Goal: Communication & Community: Answer question/provide support

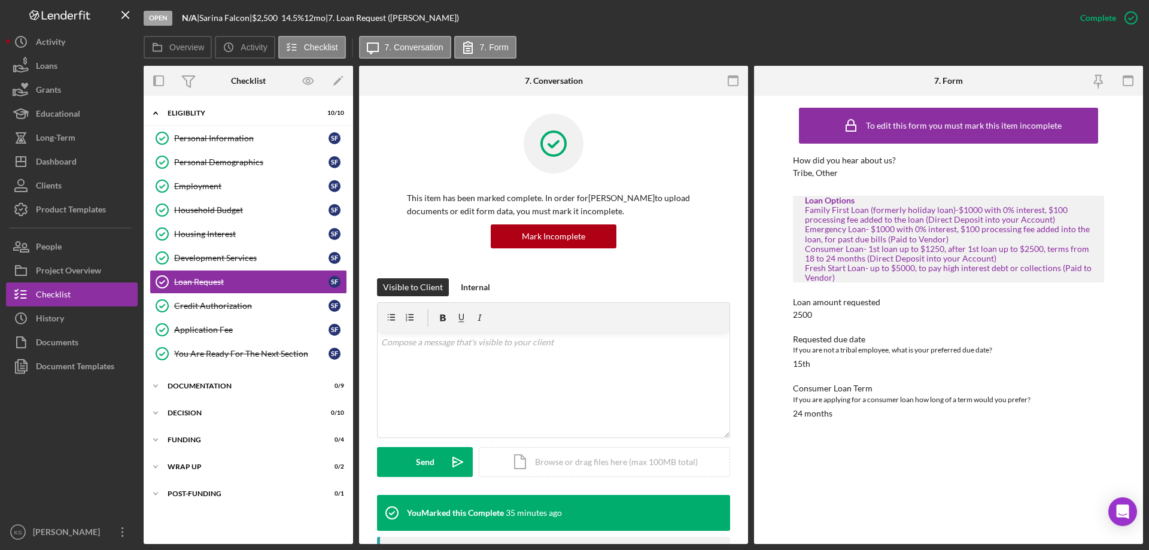
scroll to position [344, 0]
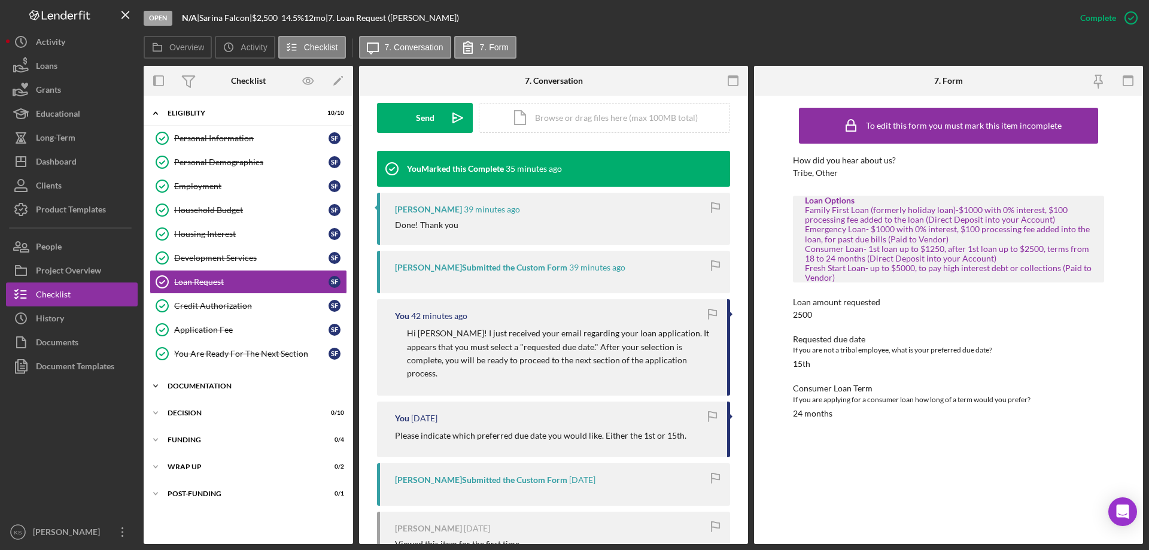
click at [198, 379] on div "Icon/Expander Documentation 0 / 9" at bounding box center [248, 386] width 209 height 24
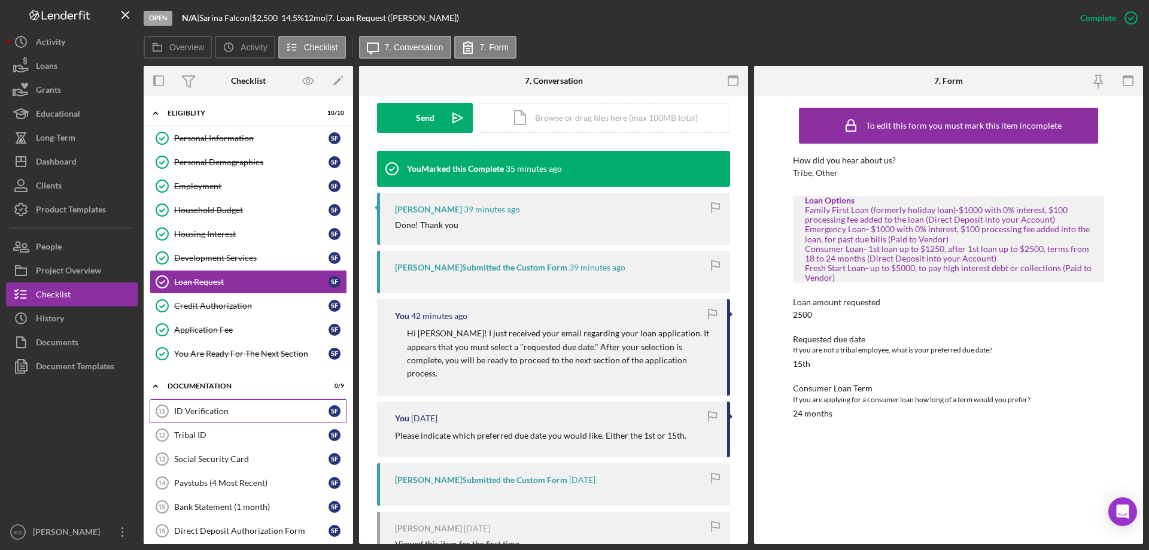
click at [208, 410] on div "ID Verification" at bounding box center [251, 411] width 154 height 10
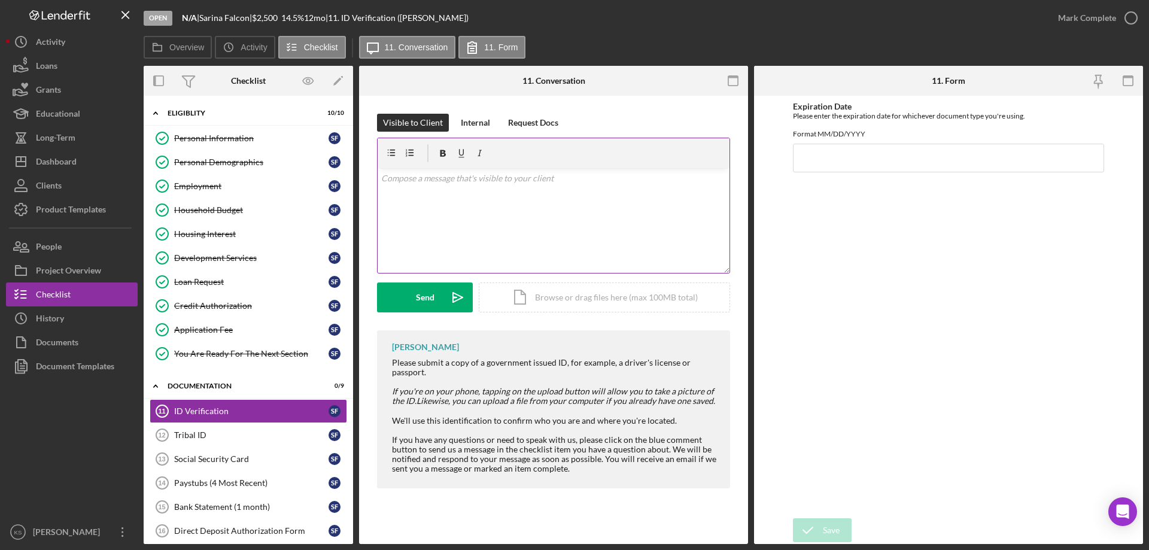
click at [481, 214] on div "v Color teal Color pink Remove color Add row above Add row below Add column bef…" at bounding box center [554, 220] width 352 height 105
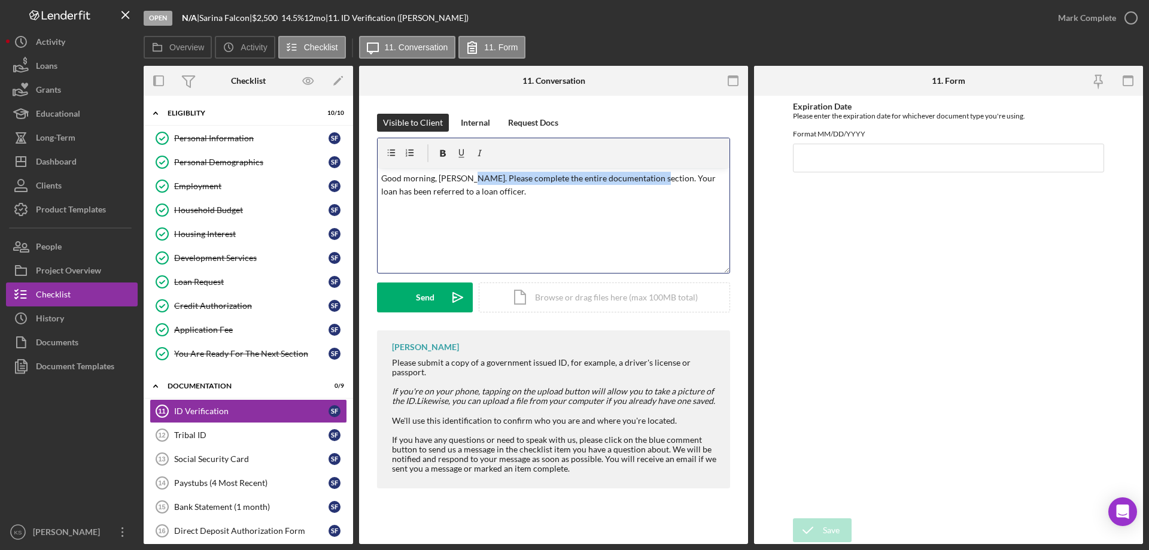
drag, startPoint x: 647, startPoint y: 181, endPoint x: 466, endPoint y: 180, distance: 181.9
click at [466, 180] on p "Good morning, [PERSON_NAME]. Please complete the entire documentation section. …" at bounding box center [553, 185] width 345 height 27
click at [638, 175] on p "Good morning, [PERSON_NAME]. Your loan has been referred to a loan officer." at bounding box center [553, 178] width 345 height 13
click at [694, 179] on p "Good morning, [PERSON_NAME]. Your loan has been referred to a loan officer. In …" at bounding box center [553, 185] width 345 height 27
click at [619, 187] on p "Good morning, [PERSON_NAME]. Your loan has been referred to a loan officer. In …" at bounding box center [553, 185] width 345 height 27
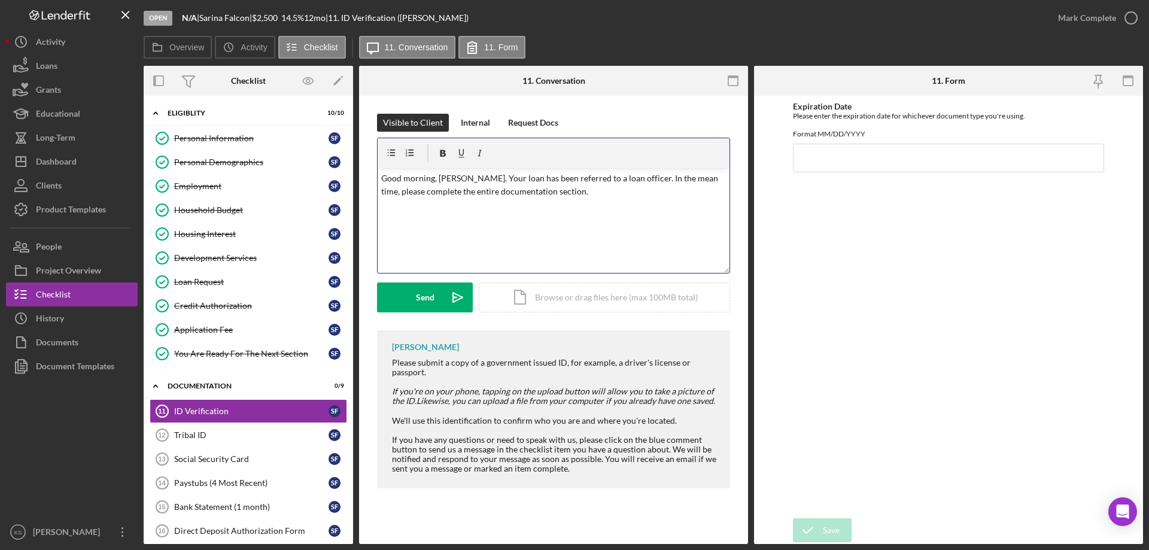
click at [672, 175] on p "Good morning, [PERSON_NAME]. Your loan has been referred to a loan officer. In …" at bounding box center [553, 185] width 345 height 27
click at [0, 0] on span "meantime," at bounding box center [0, 0] width 0 height 0
click at [640, 204] on div "v Color teal Color pink Remove color Add row above Add row below Add column bef…" at bounding box center [554, 220] width 352 height 105
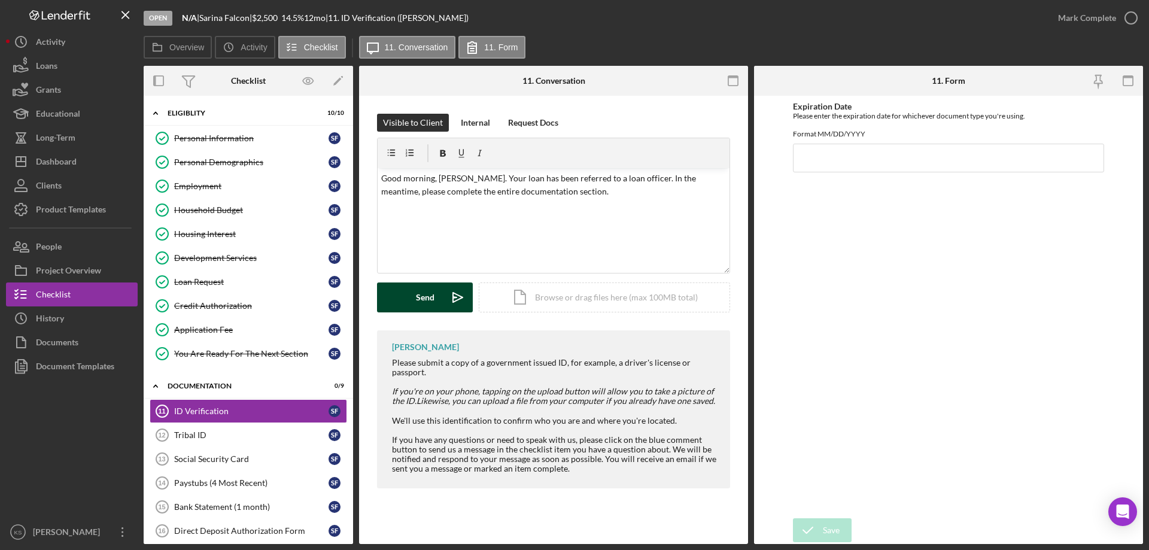
click at [437, 291] on button "Send Icon/icon-invite-send" at bounding box center [425, 297] width 96 height 30
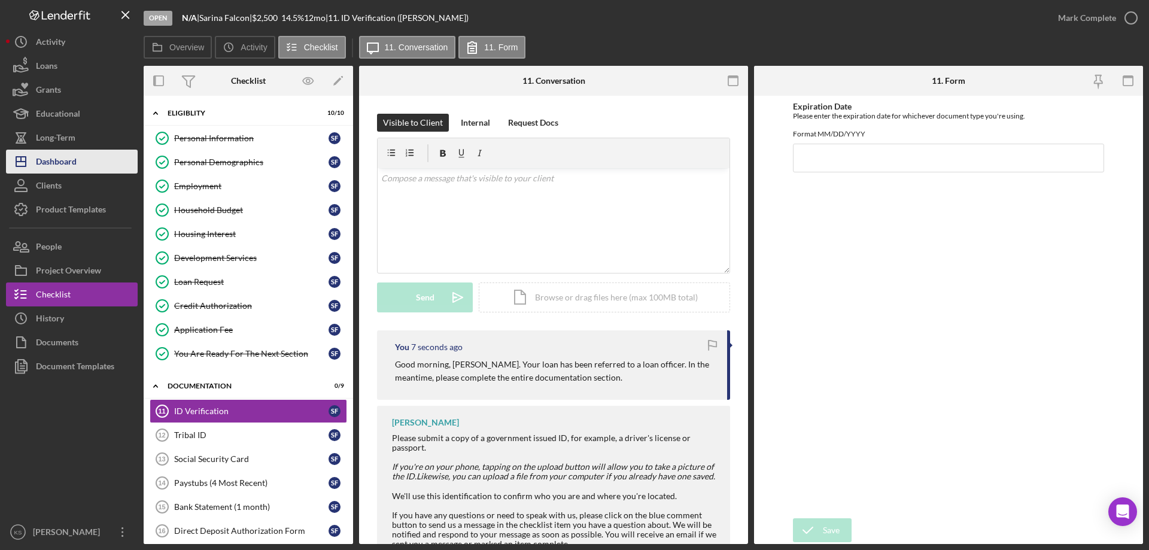
click at [66, 155] on div "Dashboard" at bounding box center [56, 163] width 41 height 27
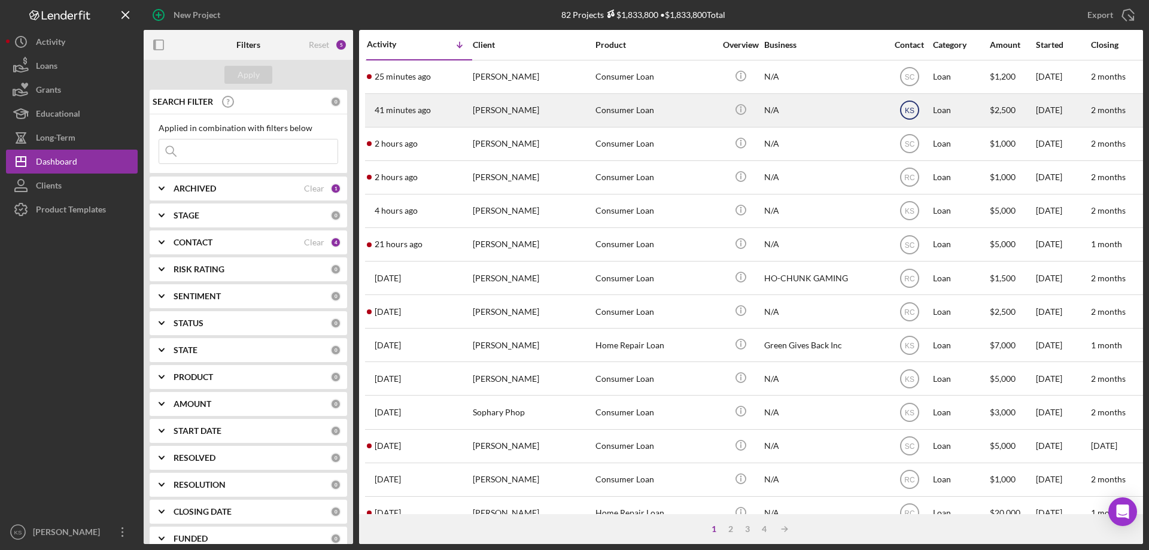
click at [911, 111] on text "KS" at bounding box center [909, 111] width 10 height 8
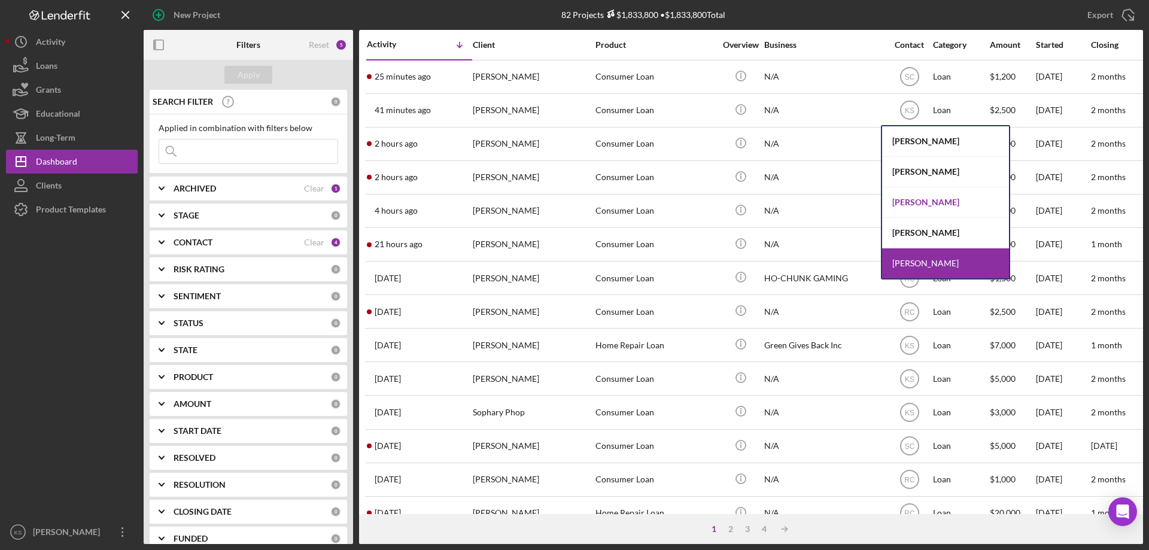
click at [912, 197] on div "[PERSON_NAME]" at bounding box center [945, 202] width 127 height 31
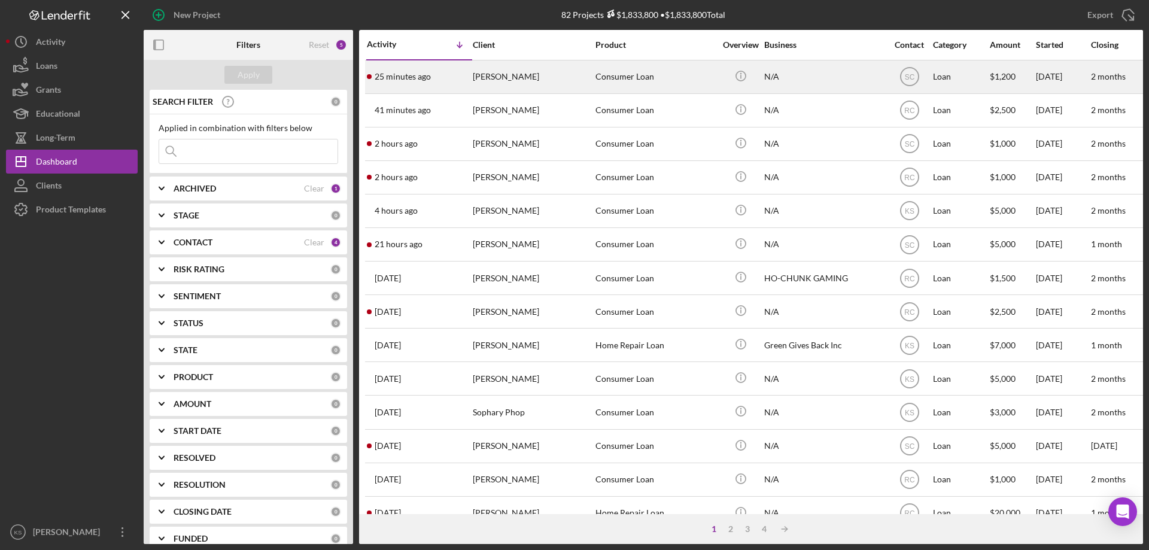
click at [563, 90] on div "[PERSON_NAME]" at bounding box center [533, 77] width 120 height 32
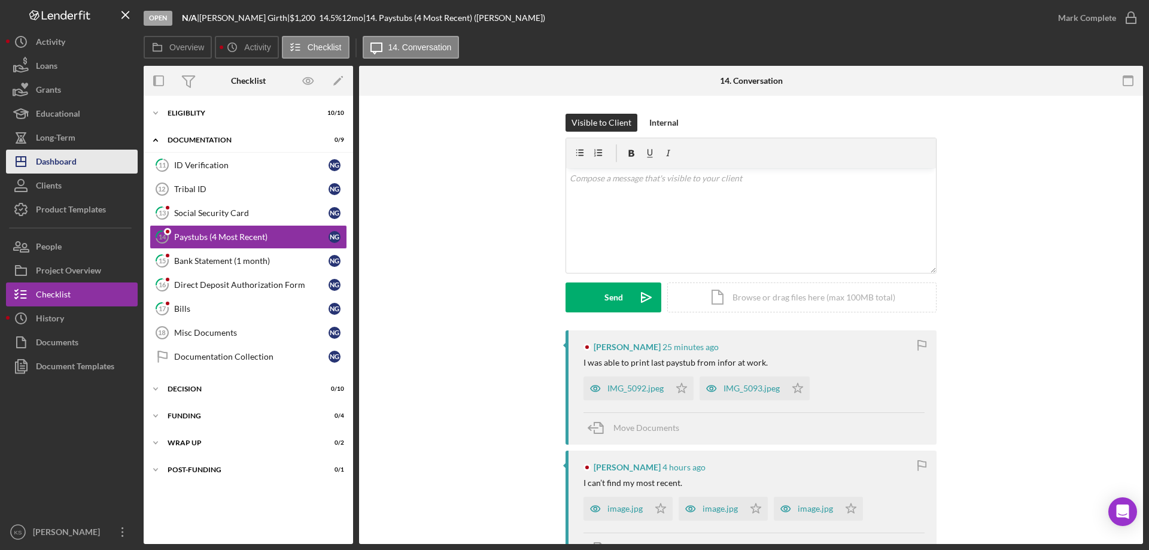
click at [76, 160] on div "Dashboard" at bounding box center [56, 163] width 41 height 27
